Goal: Task Accomplishment & Management: Manage account settings

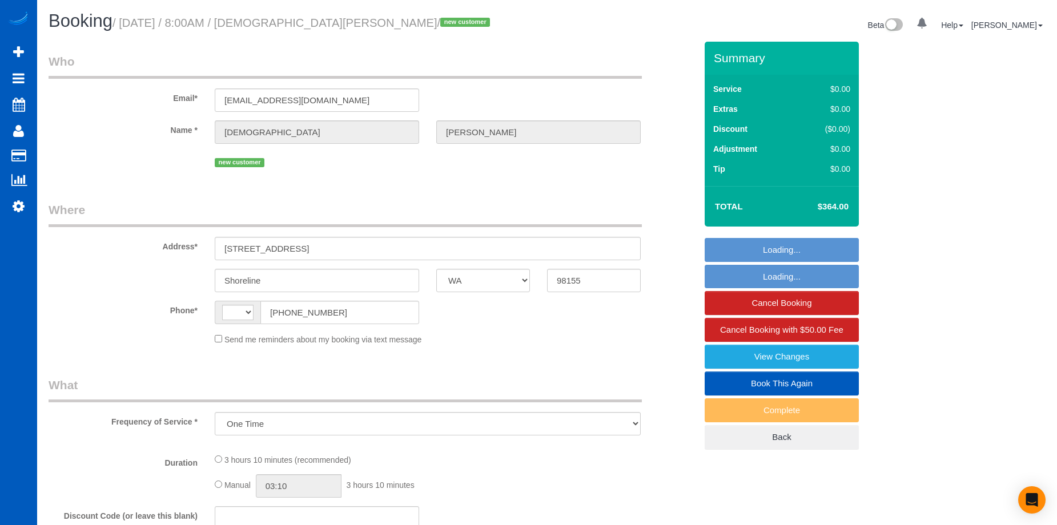
select select "WA"
select select "string:[GEOGRAPHIC_DATA]"
select select "string:fspay-7fe494b8-251d-4c2a-b95f-aafca3134551"
select select "number:10"
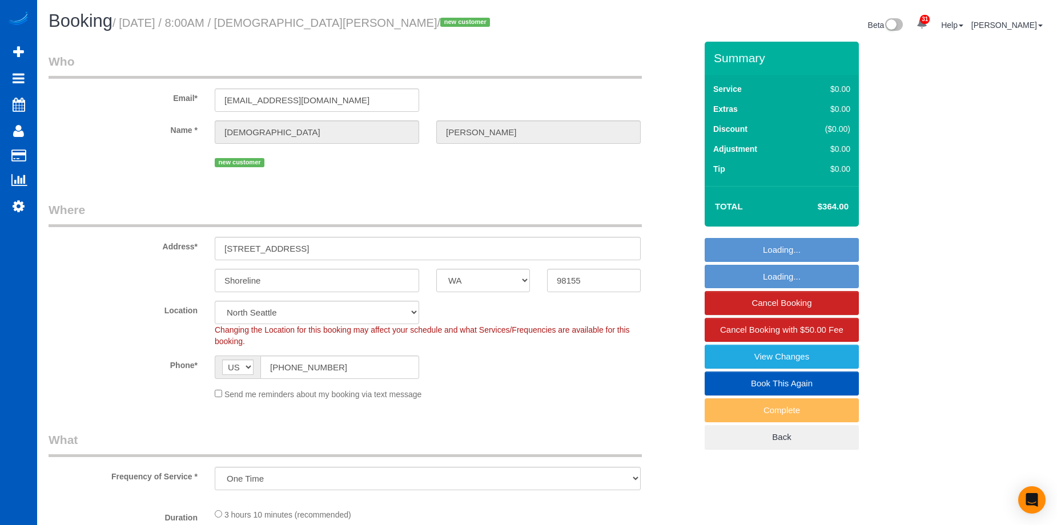
select select "object:921"
select select "spot1"
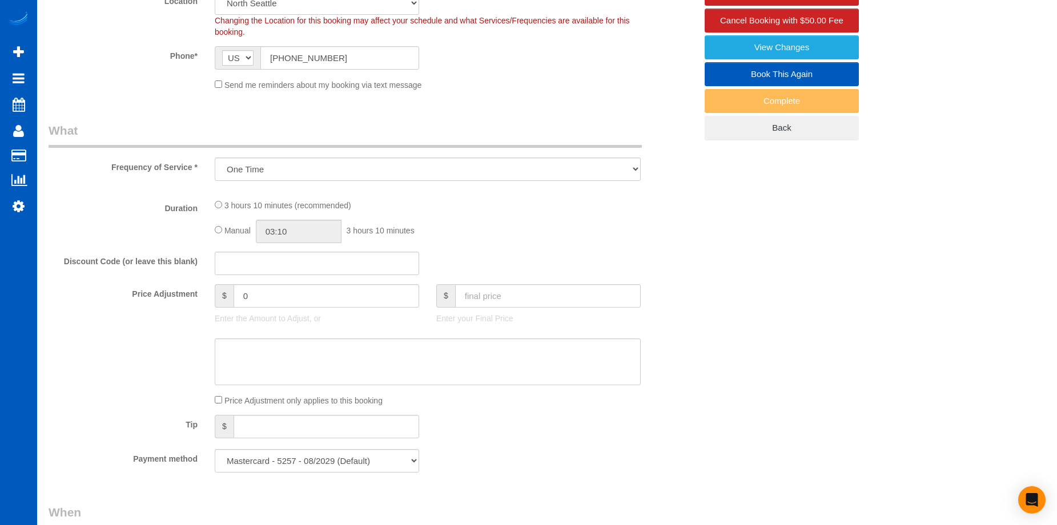
select select "199"
select select "3"
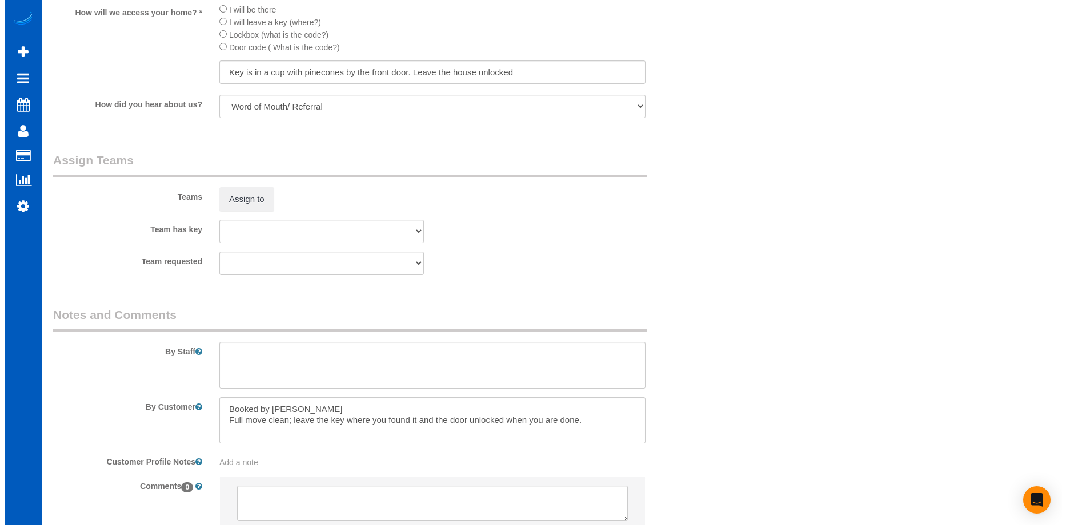
scroll to position [1371, 0]
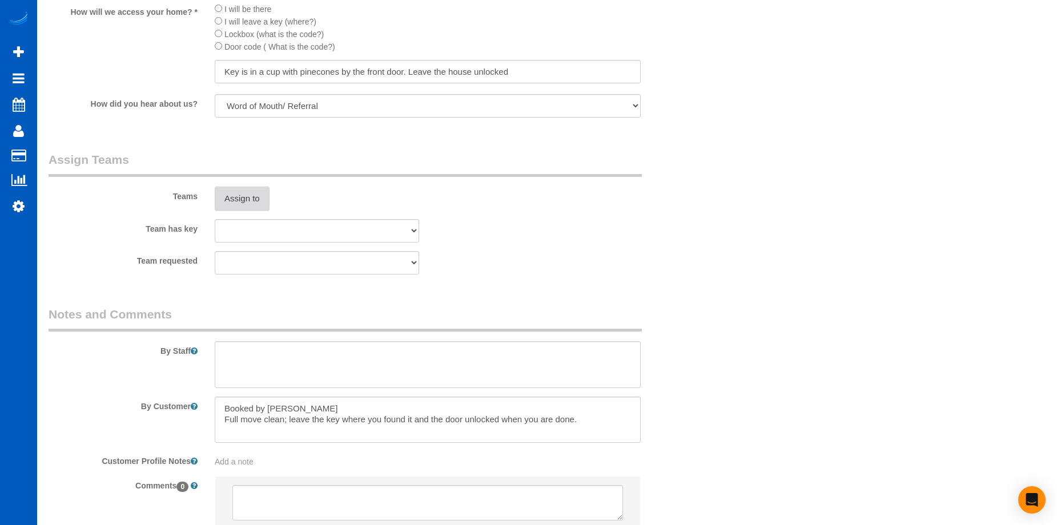
click at [247, 197] on button "Assign to" at bounding box center [242, 199] width 55 height 24
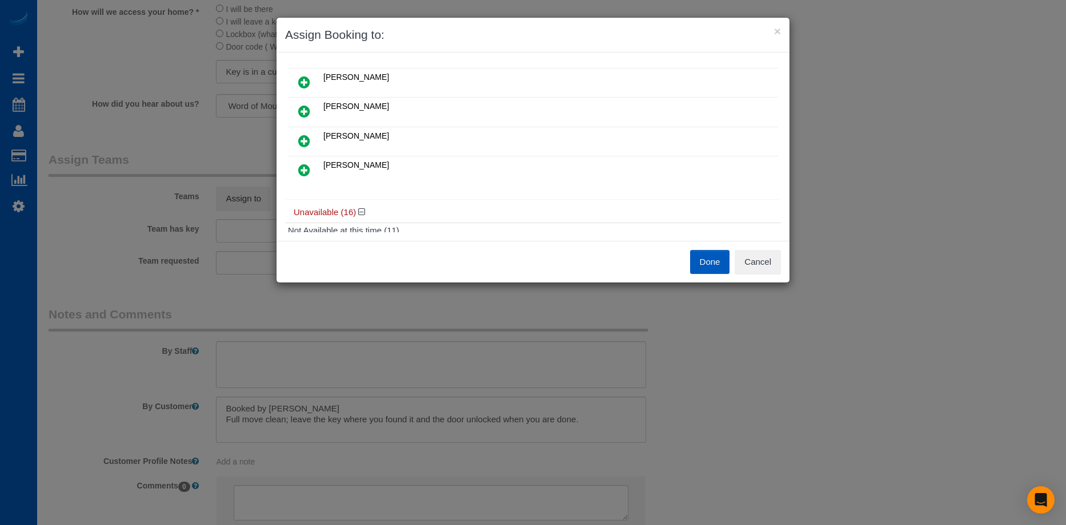
scroll to position [57, 0]
click at [757, 268] on button "Cancel" at bounding box center [758, 262] width 46 height 24
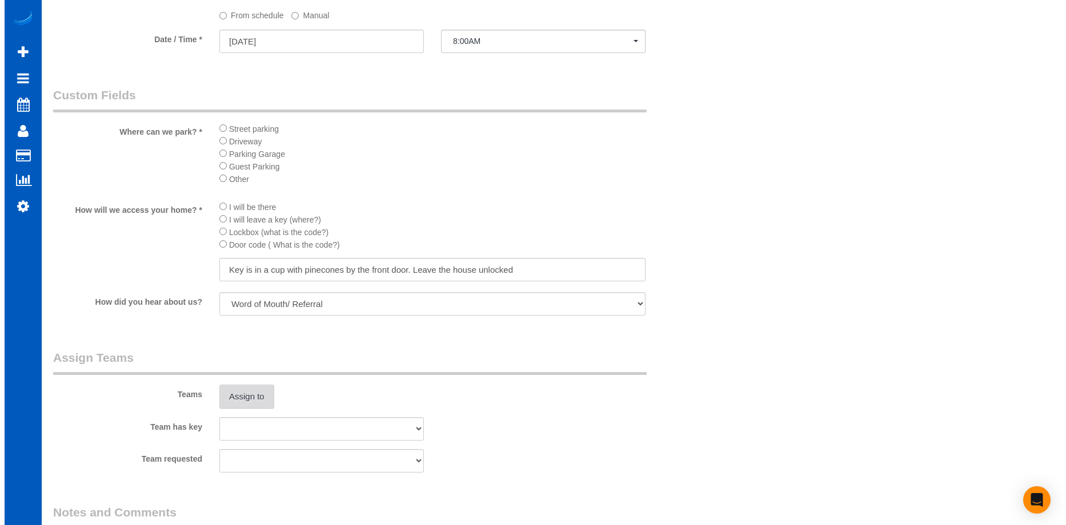
scroll to position [1199, 0]
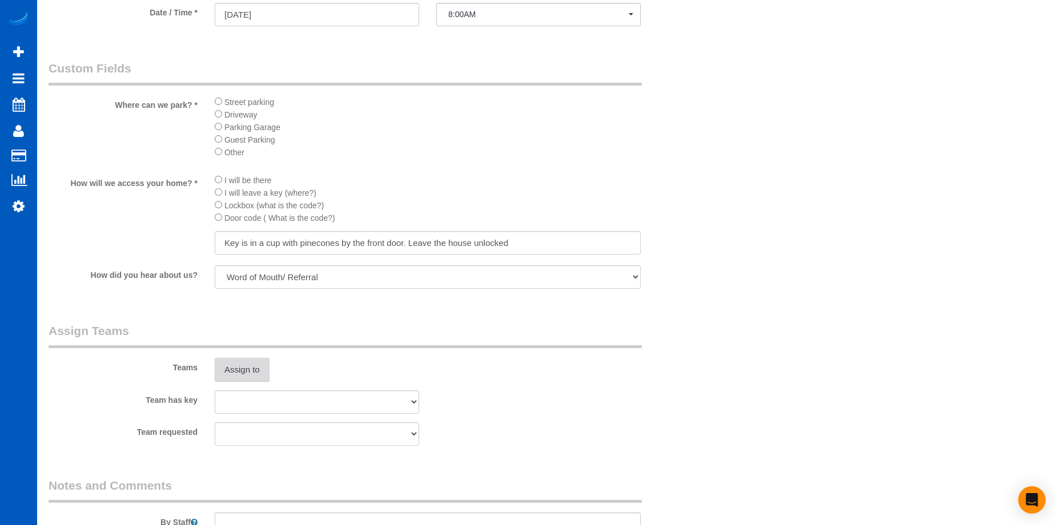
click at [240, 376] on button "Assign to" at bounding box center [242, 370] width 55 height 24
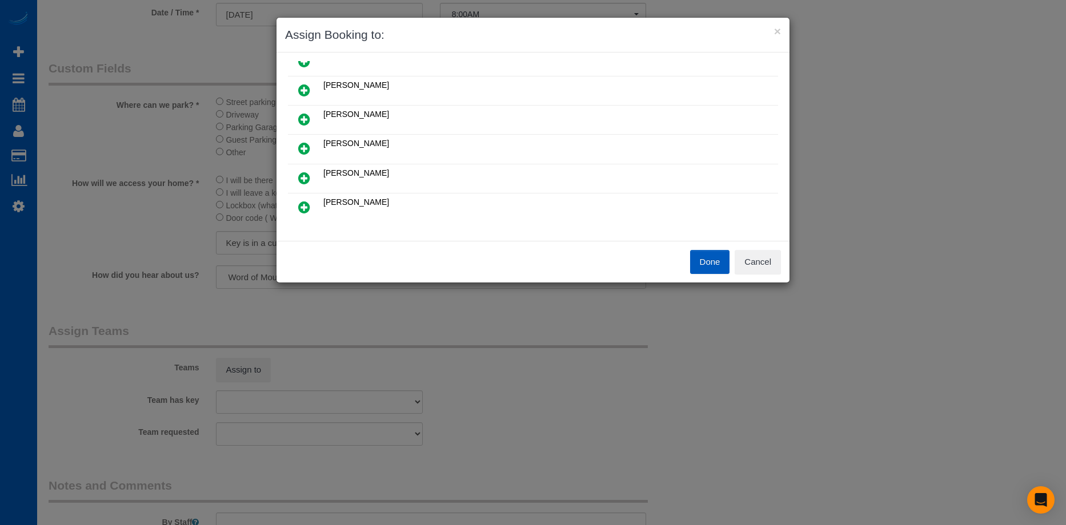
scroll to position [57, 0]
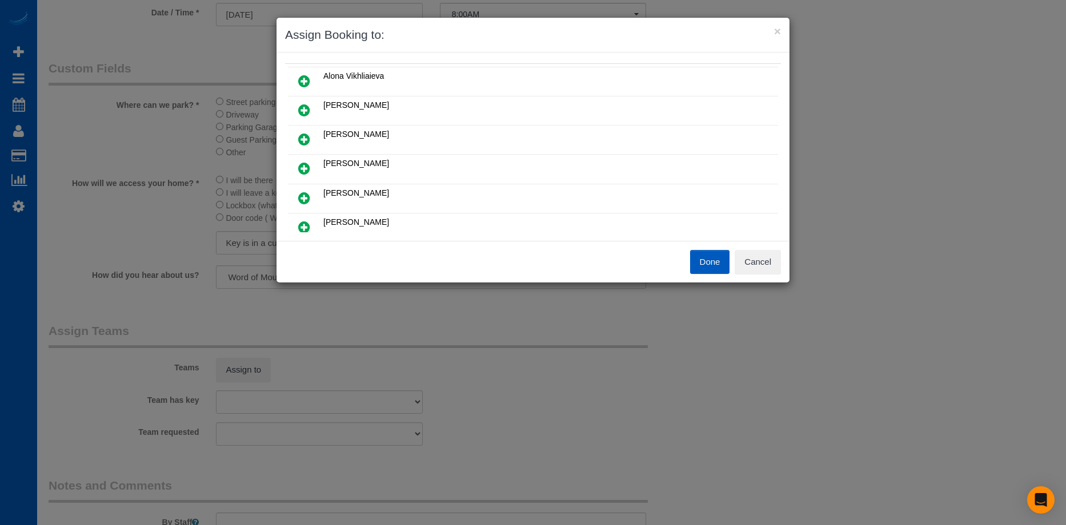
click at [307, 108] on icon at bounding box center [304, 110] width 12 height 14
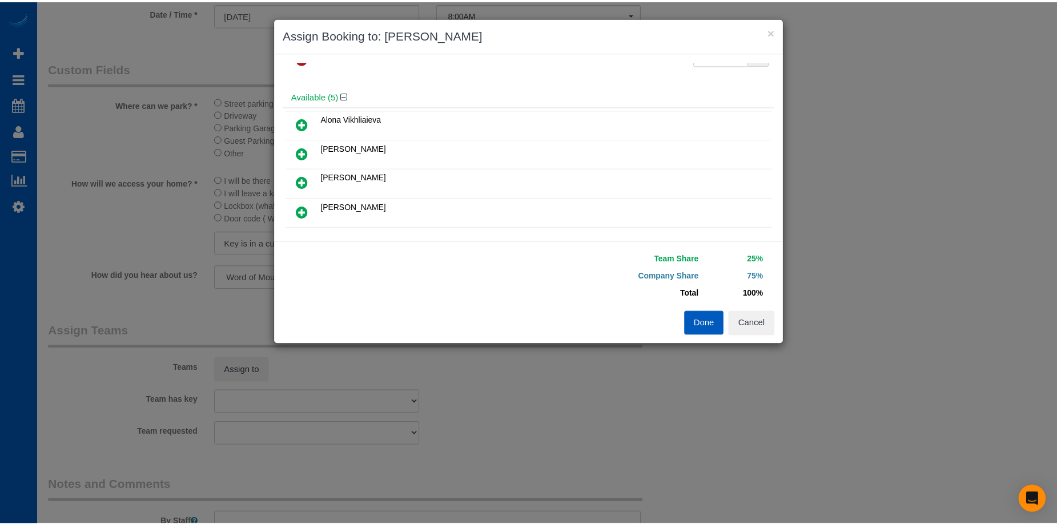
scroll to position [0, 0]
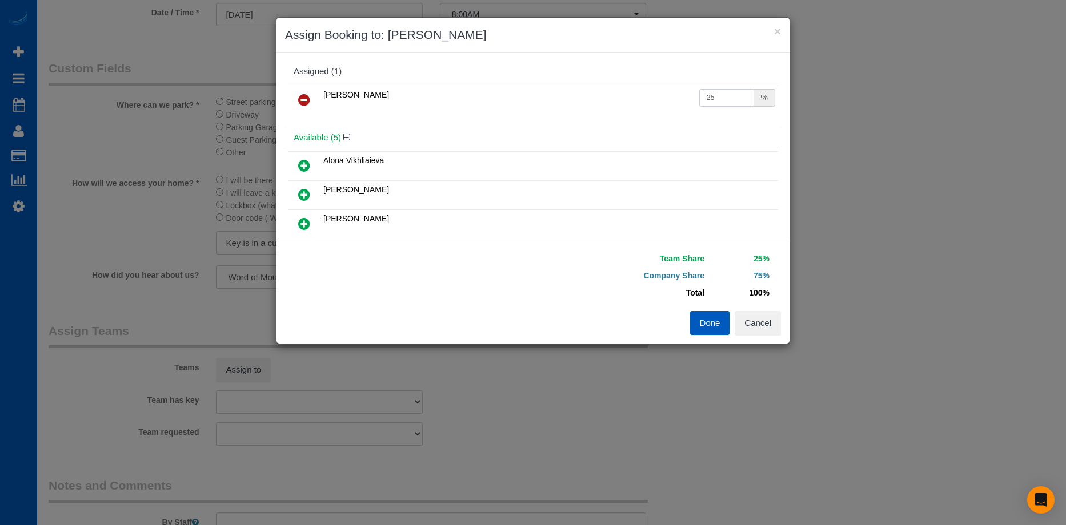
click at [715, 99] on input "25" at bounding box center [726, 98] width 55 height 18
drag, startPoint x: 727, startPoint y: 93, endPoint x: 630, endPoint y: 100, distance: 97.3
click at [646, 99] on tr "[PERSON_NAME] 25 %" at bounding box center [533, 100] width 490 height 29
type input "50"
click at [714, 323] on button "Done" at bounding box center [710, 323] width 40 height 24
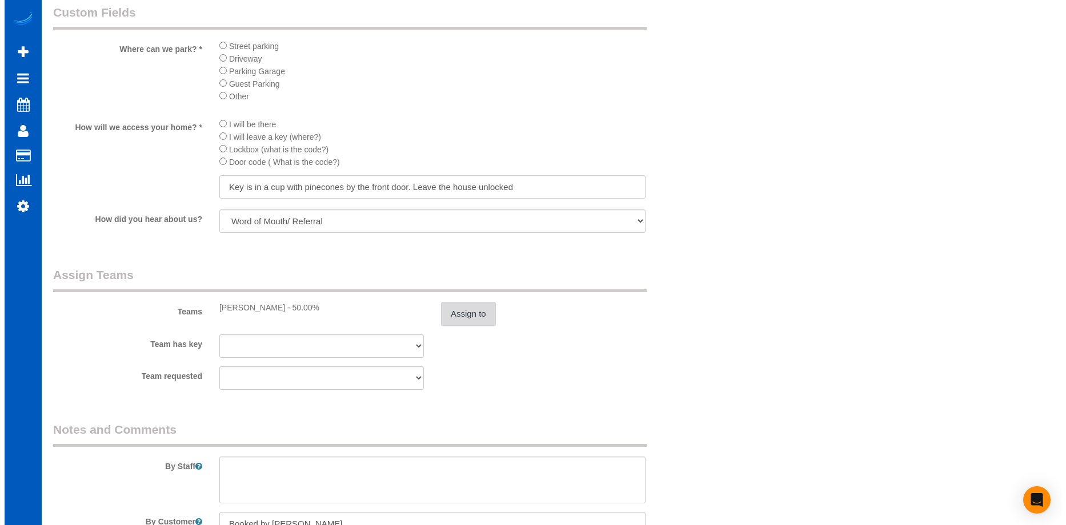
scroll to position [1257, 0]
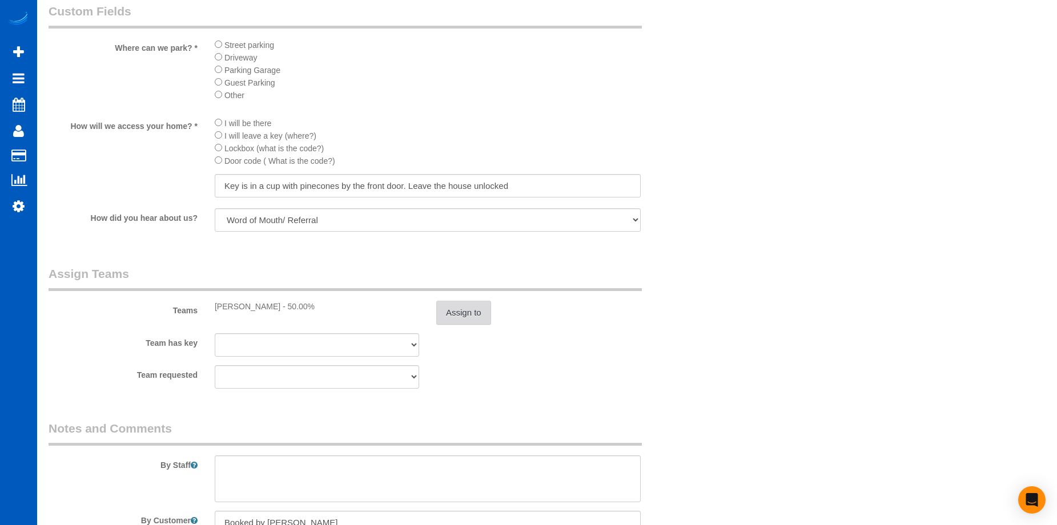
click at [463, 304] on button "Assign to" at bounding box center [463, 313] width 55 height 24
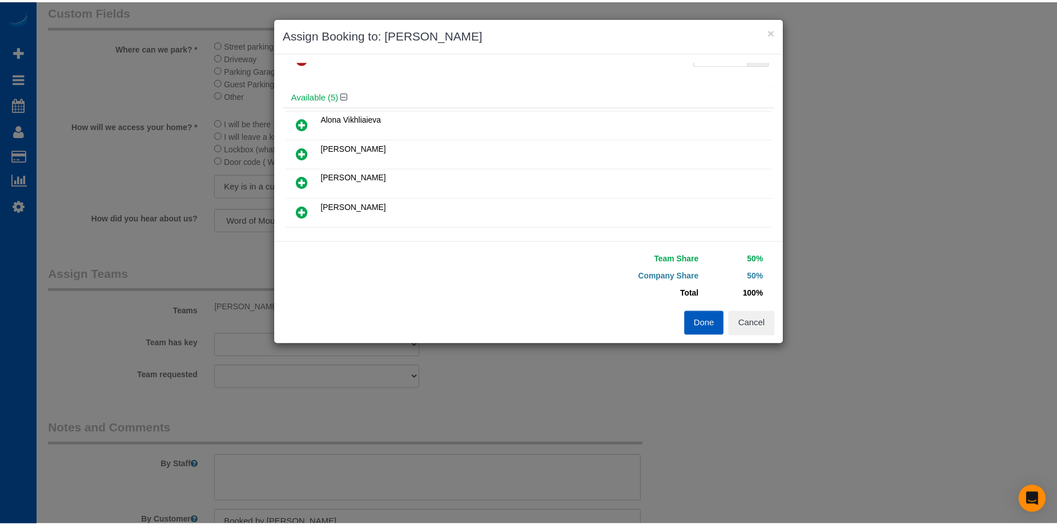
scroll to position [0, 0]
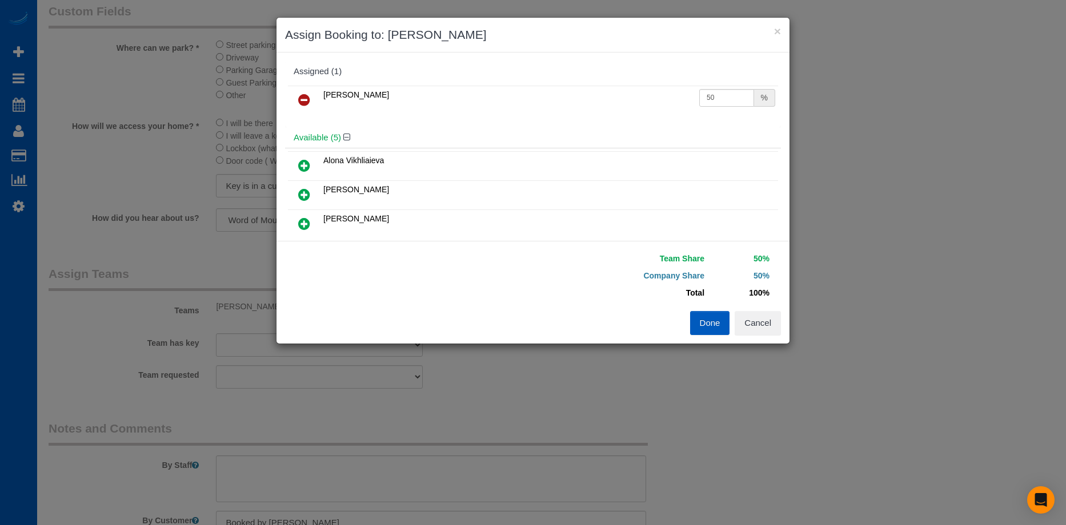
drag, startPoint x: 304, startPoint y: 97, endPoint x: 317, endPoint y: 97, distance: 13.1
click at [304, 97] on icon at bounding box center [304, 100] width 12 height 14
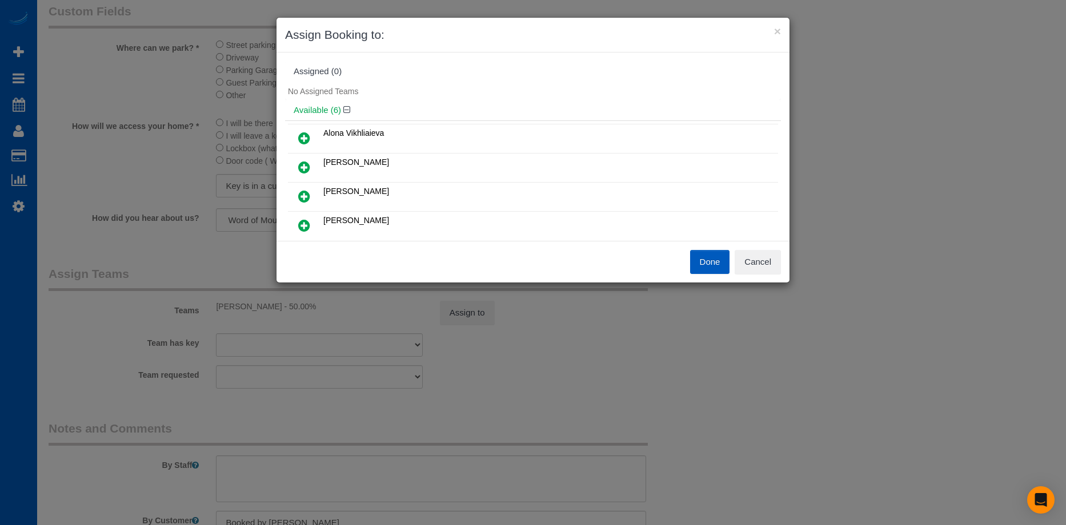
click at [708, 262] on button "Done" at bounding box center [710, 262] width 40 height 24
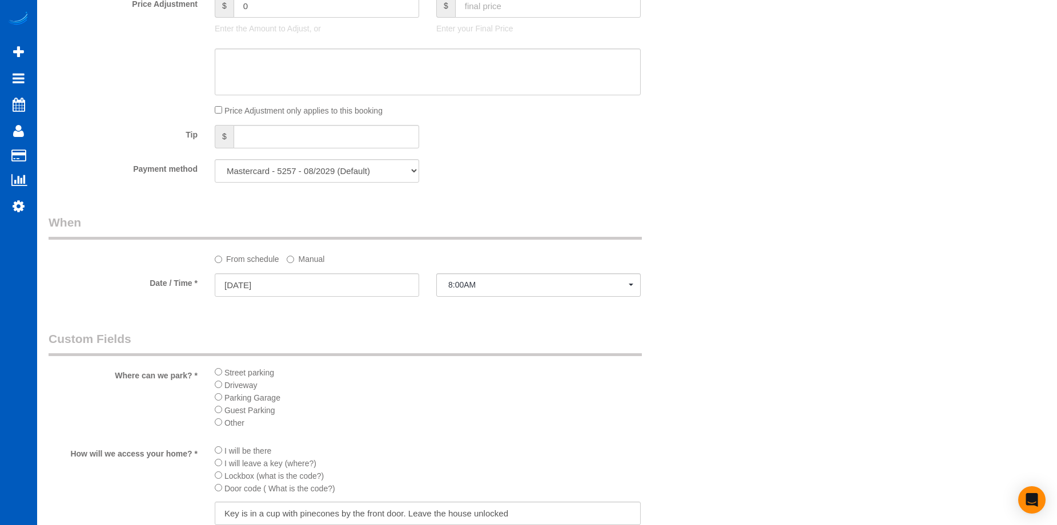
scroll to position [800, 0]
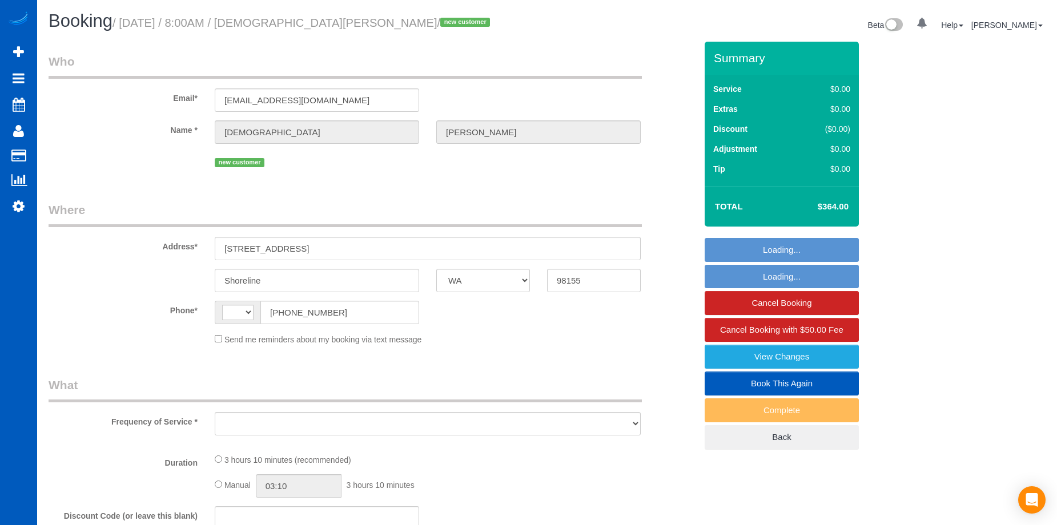
select select "WA"
select select "string:[GEOGRAPHIC_DATA]"
select select "string:fspay-7fe494b8-251d-4c2a-b95f-aafca3134551"
select select "number:10"
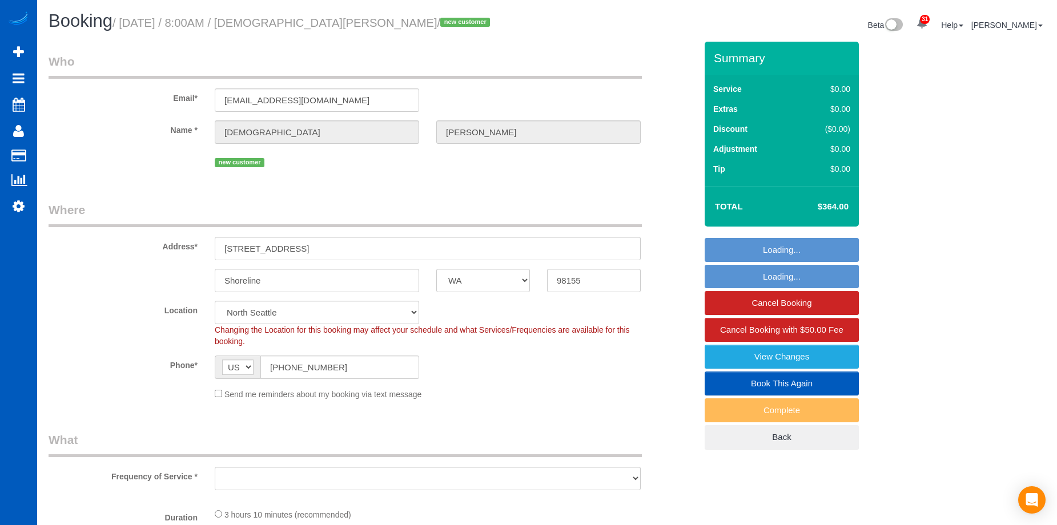
select select "object:916"
select select "spot1"
select select "199"
select select "3"
select select "object:1261"
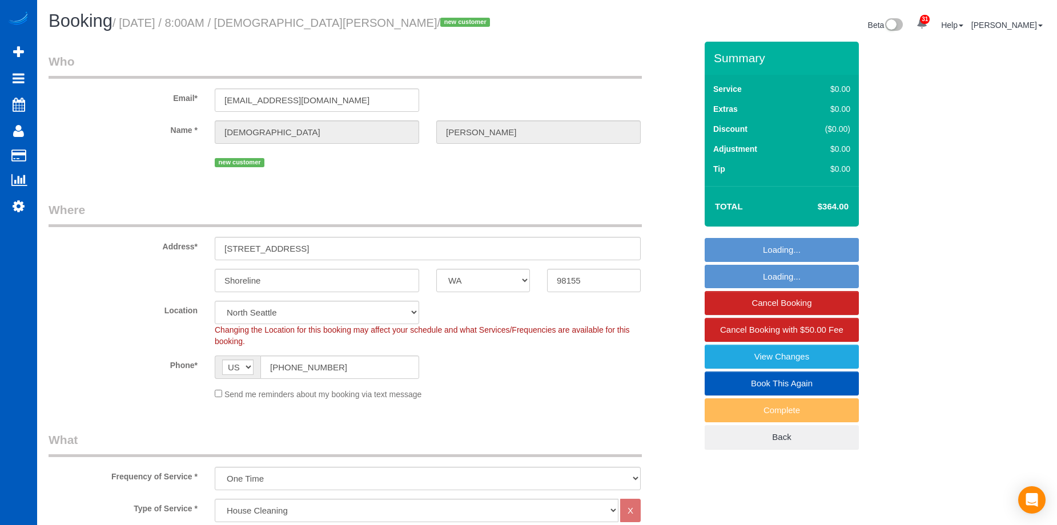
select select "3"
